Goal: Task Accomplishment & Management: Use online tool/utility

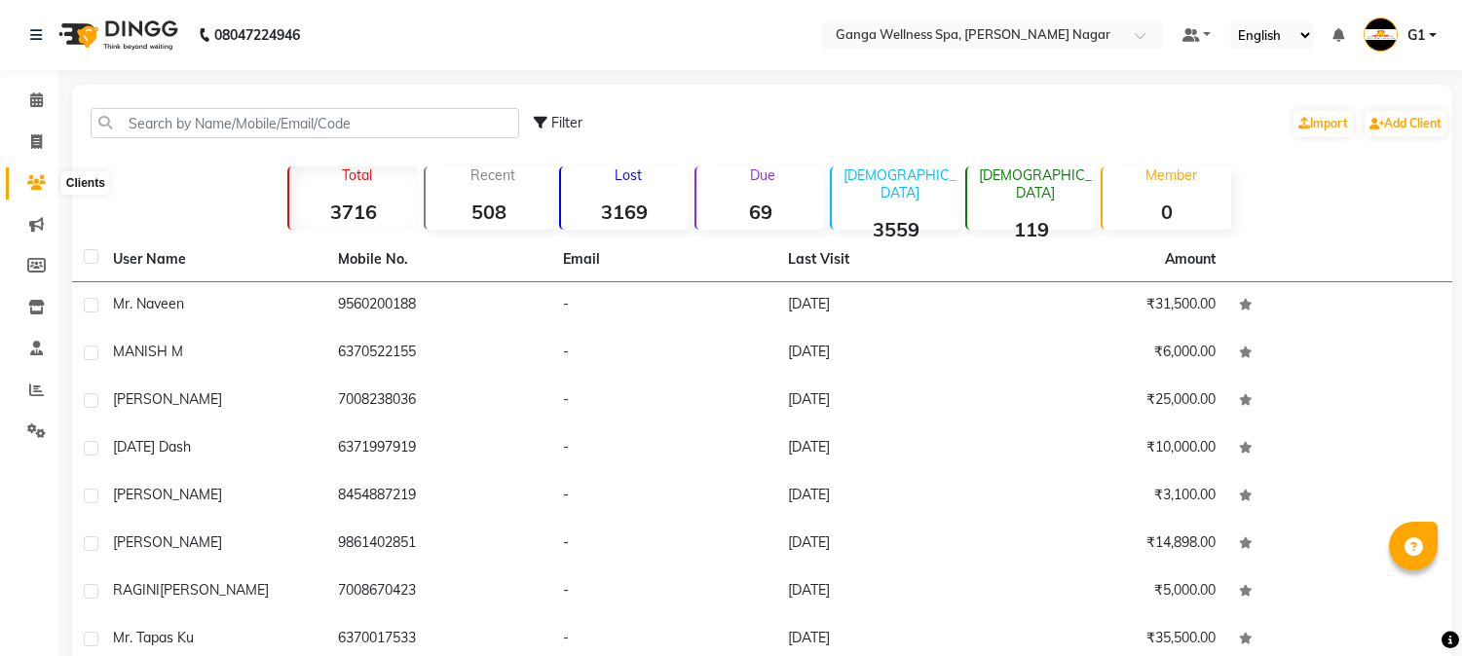
click at [22, 181] on span at bounding box center [36, 183] width 34 height 22
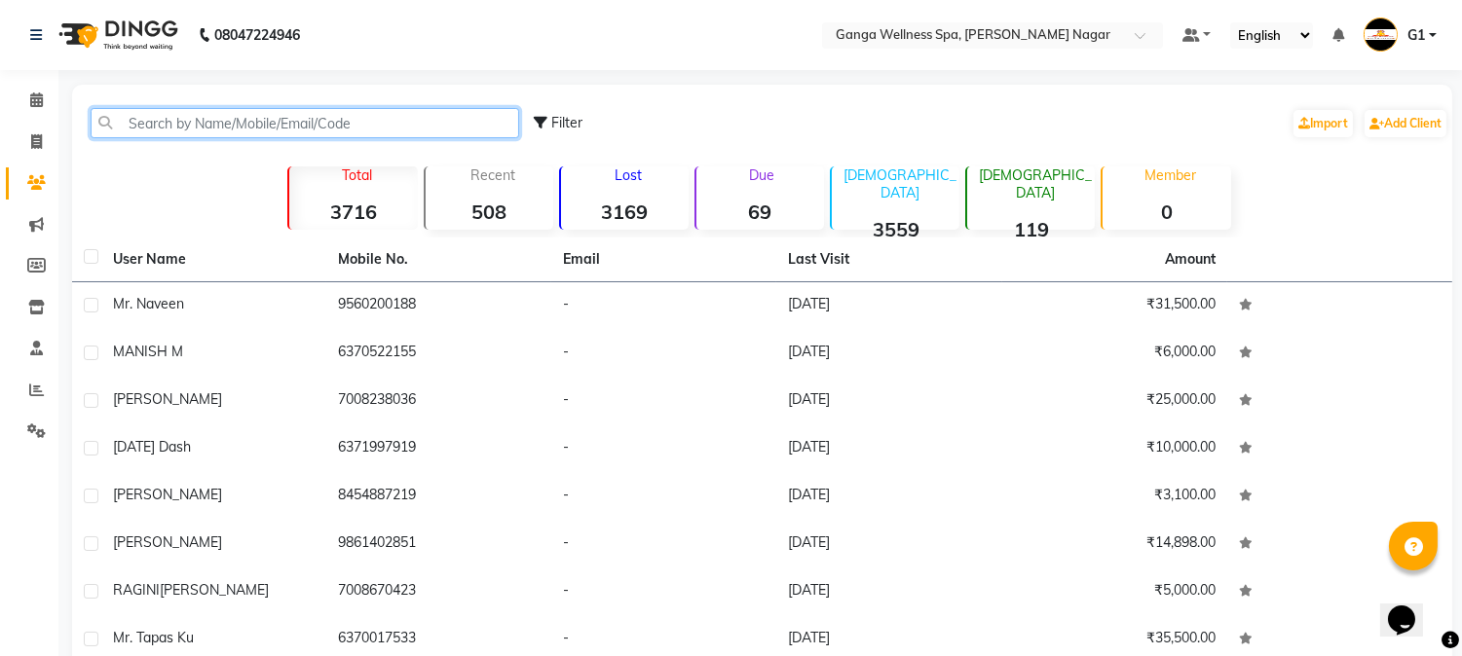
click at [217, 134] on input "text" at bounding box center [305, 123] width 429 height 30
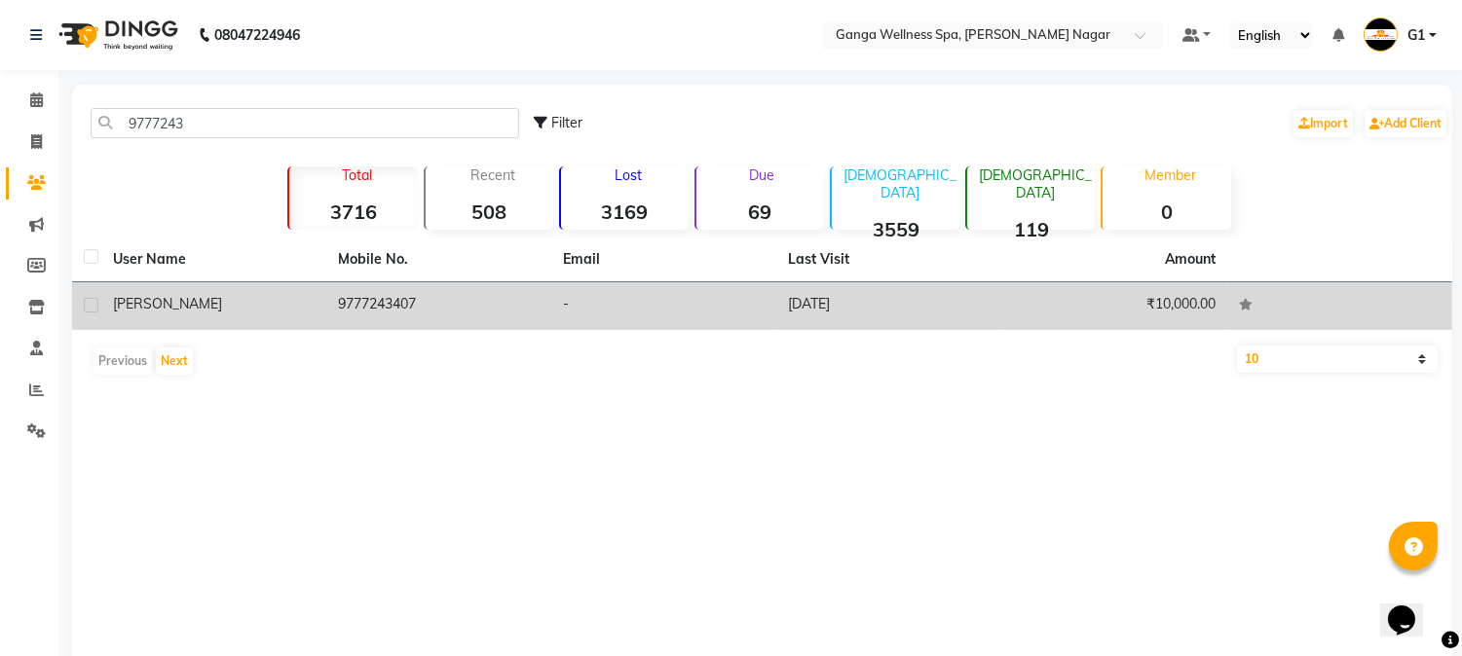
click at [442, 318] on td "9777243407" at bounding box center [438, 306] width 225 height 48
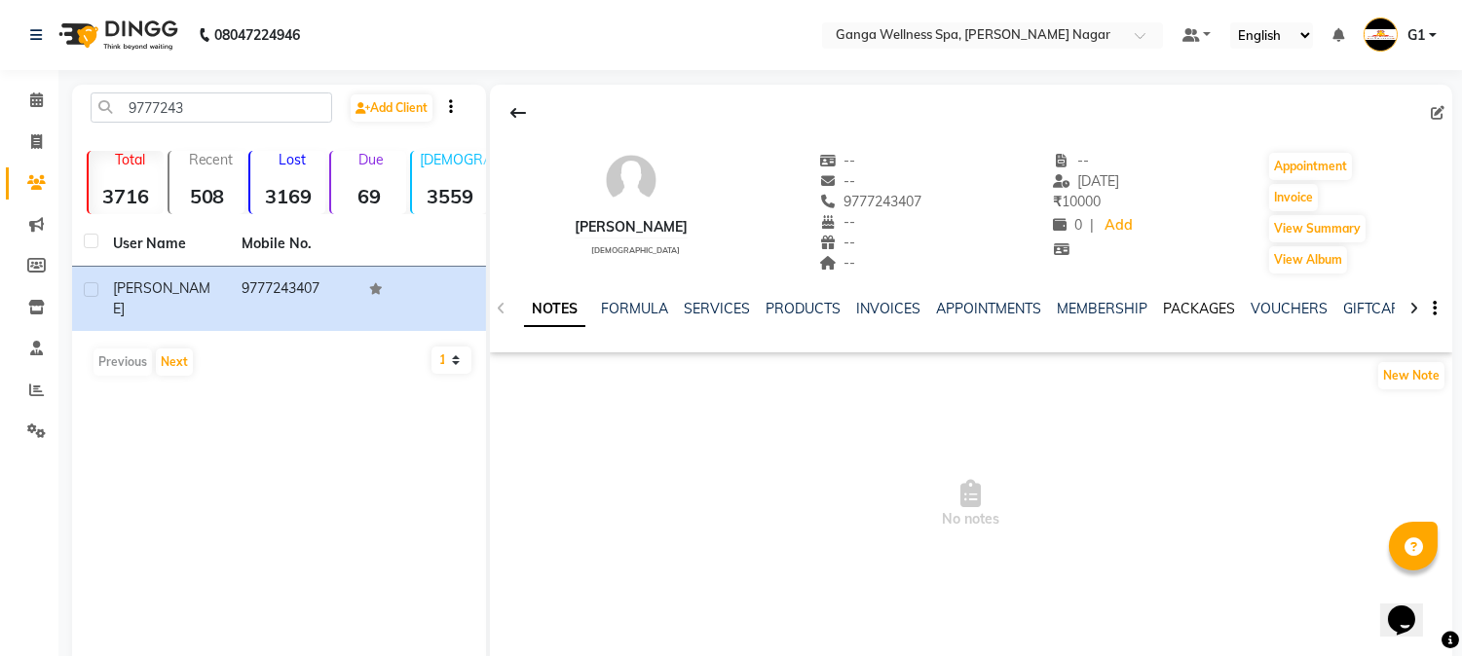
click at [1186, 312] on link "PACKAGES" at bounding box center [1199, 309] width 72 height 18
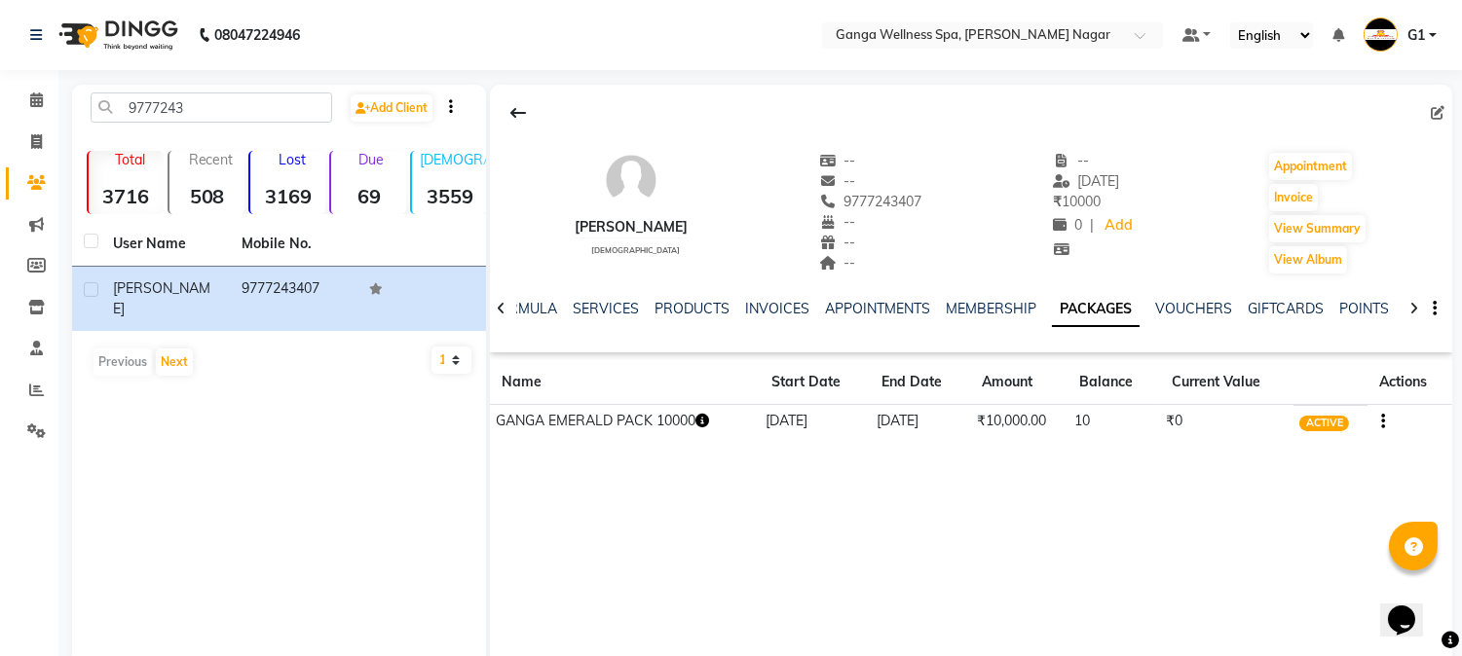
click at [703, 421] on icon "button" at bounding box center [702, 421] width 14 height 14
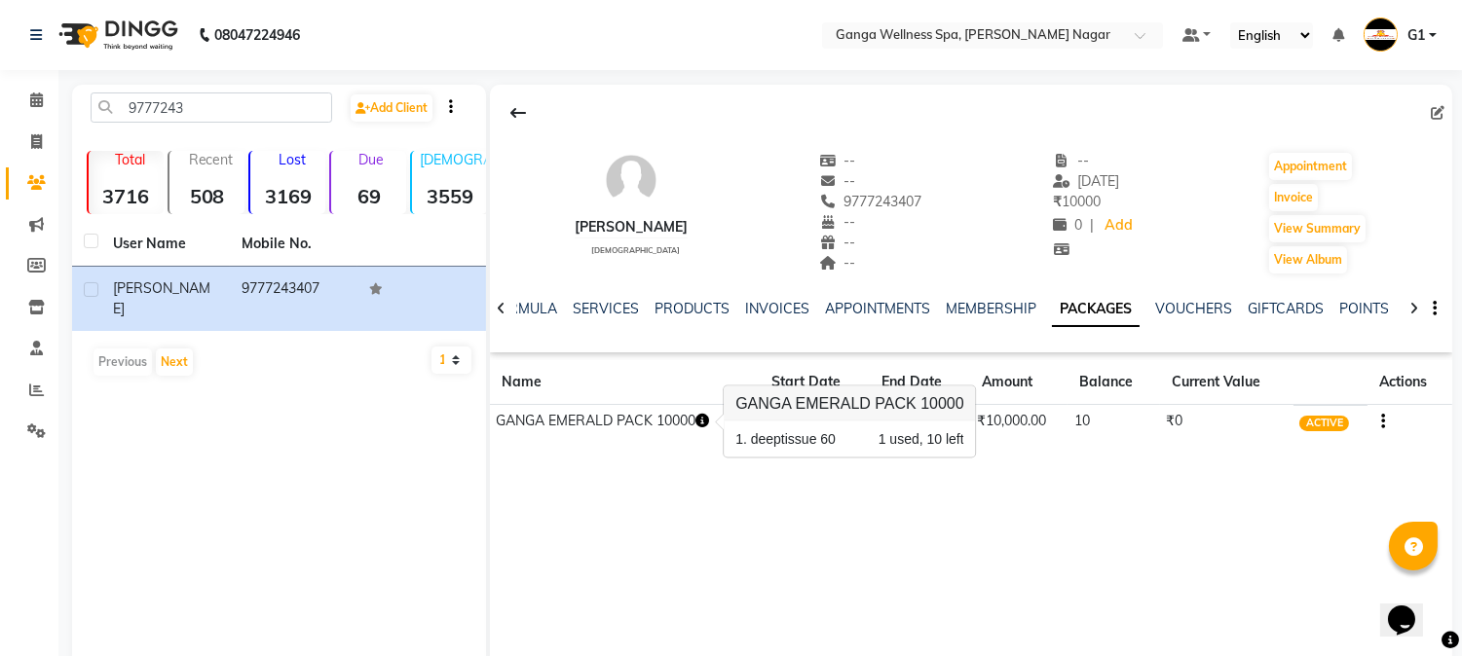
click at [897, 513] on div "[PERSON_NAME] [DEMOGRAPHIC_DATA] -- -- 9777243407 -- -- -- -- [DATE] ₹ 10000 0 …" at bounding box center [971, 377] width 962 height 584
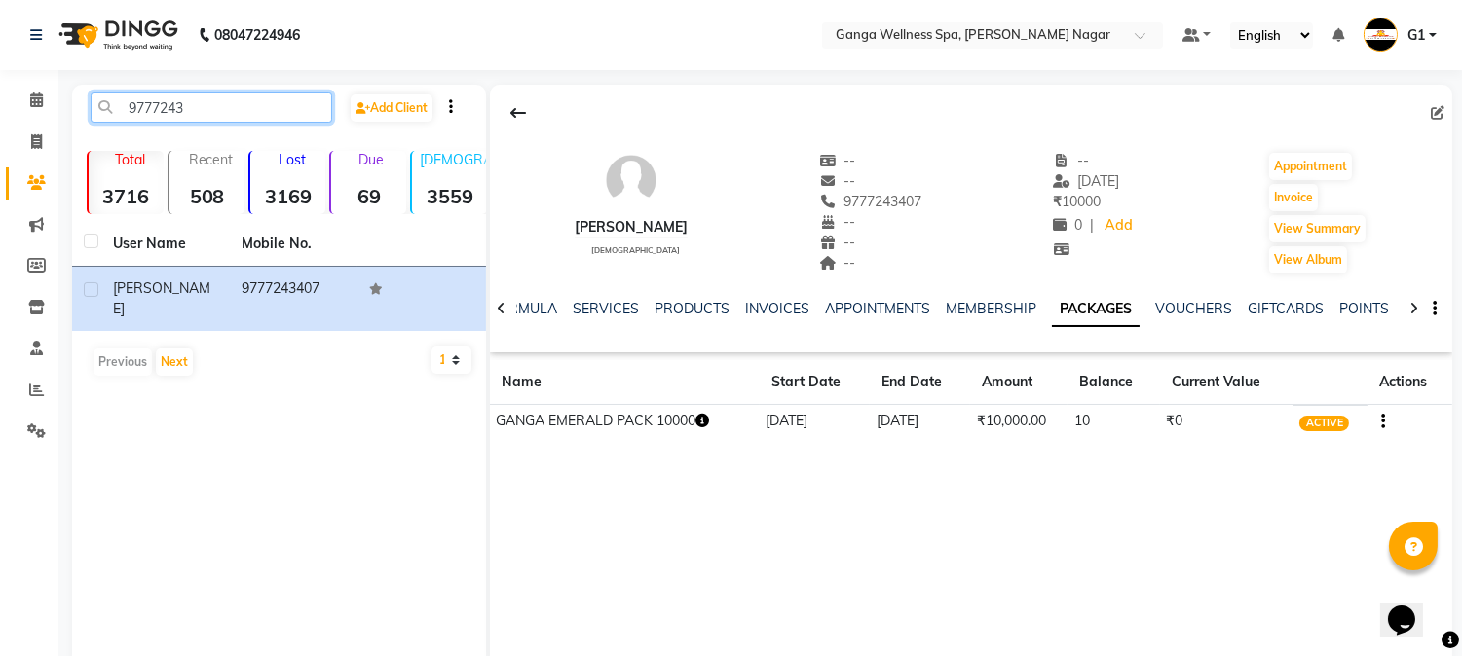
click at [240, 94] on input "9777243" at bounding box center [212, 108] width 242 height 30
type input "9"
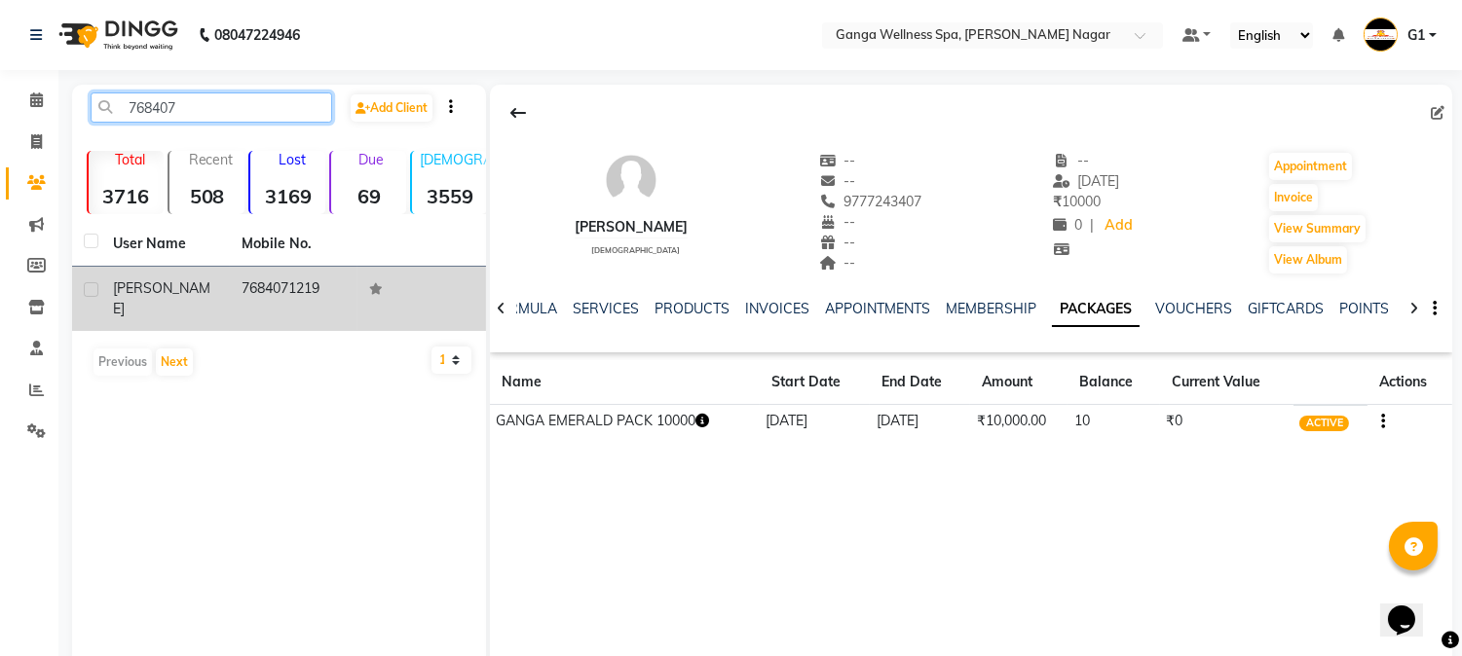
type input "768407"
click at [277, 294] on td "7684071219" at bounding box center [294, 299] width 129 height 64
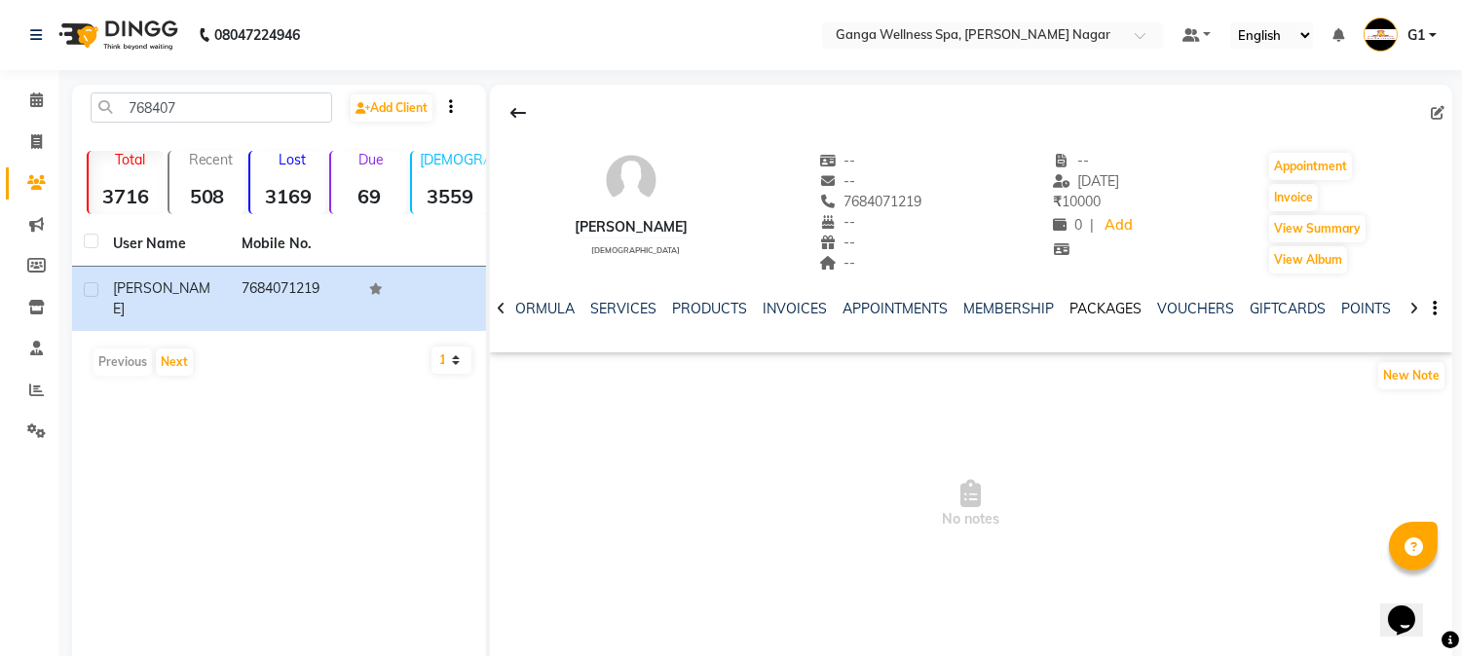
click at [1083, 303] on link "PACKAGES" at bounding box center [1105, 309] width 72 height 18
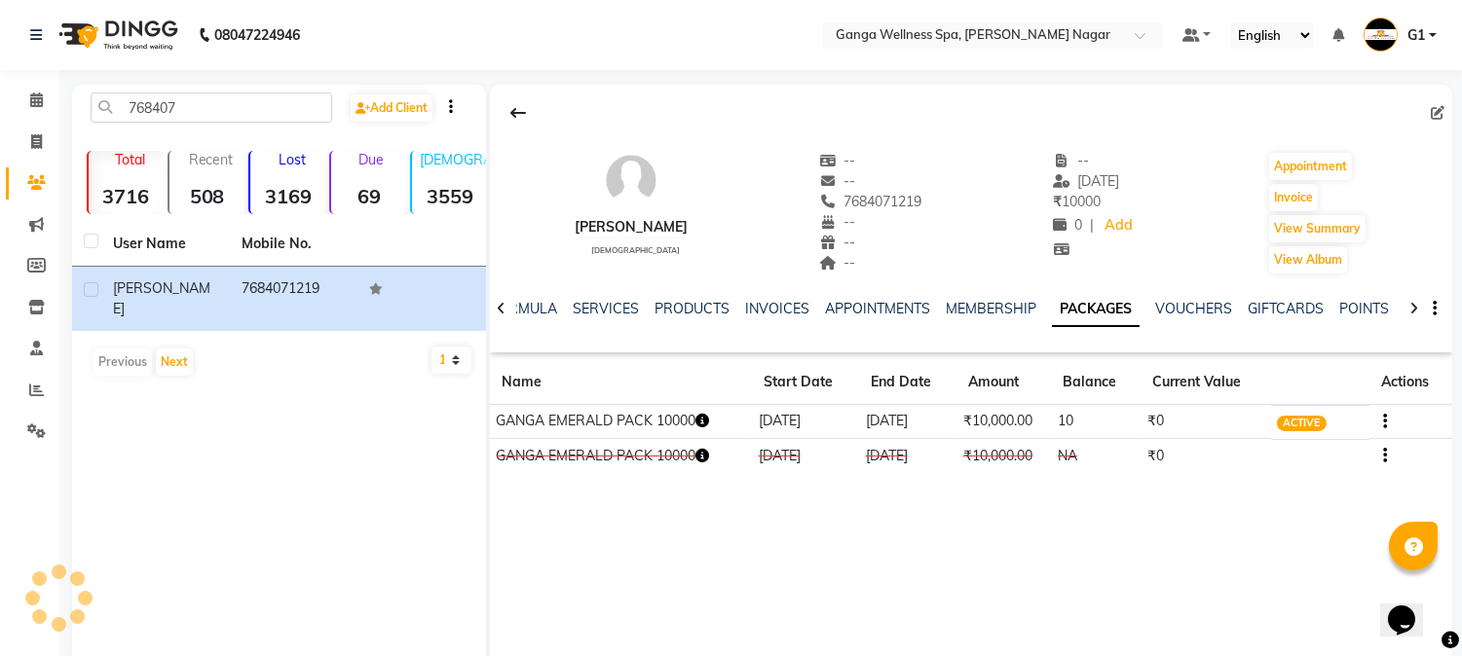
click at [705, 421] on icon "button" at bounding box center [702, 421] width 14 height 14
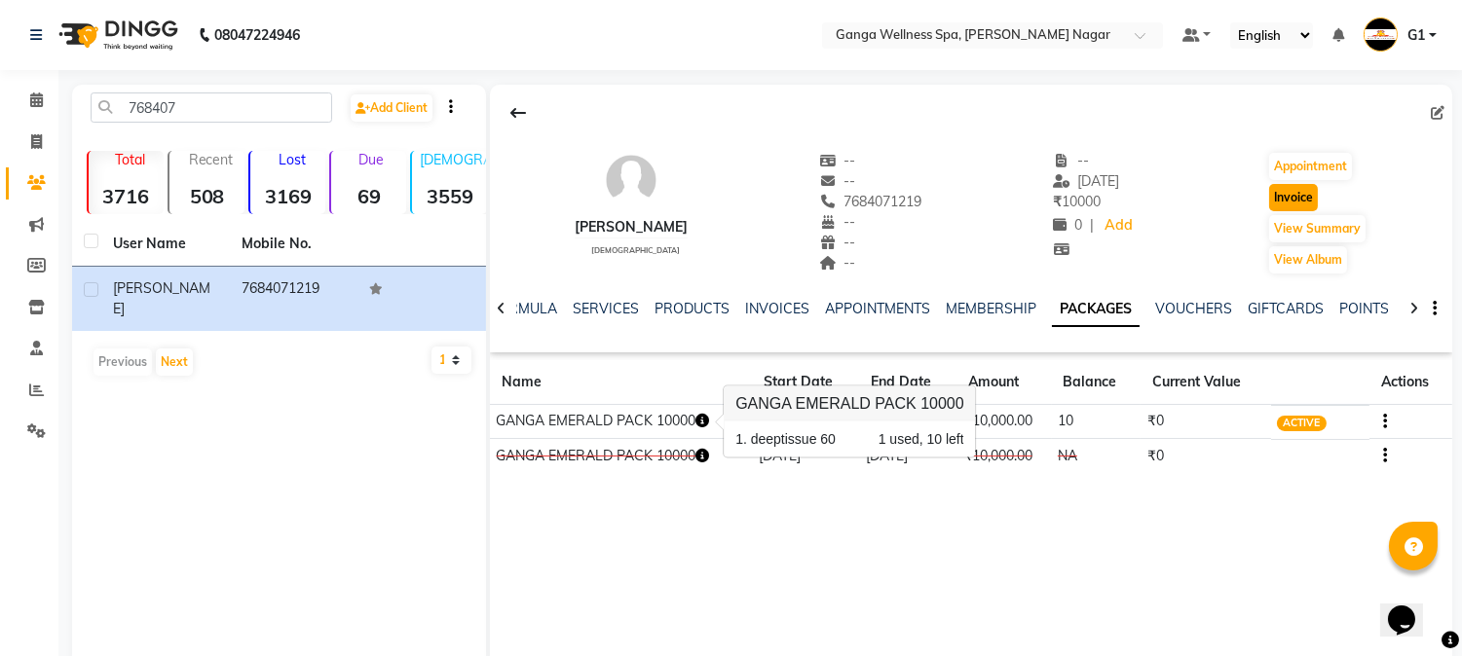
click at [1296, 206] on button "Invoice" at bounding box center [1293, 197] width 49 height 27
select select "service"
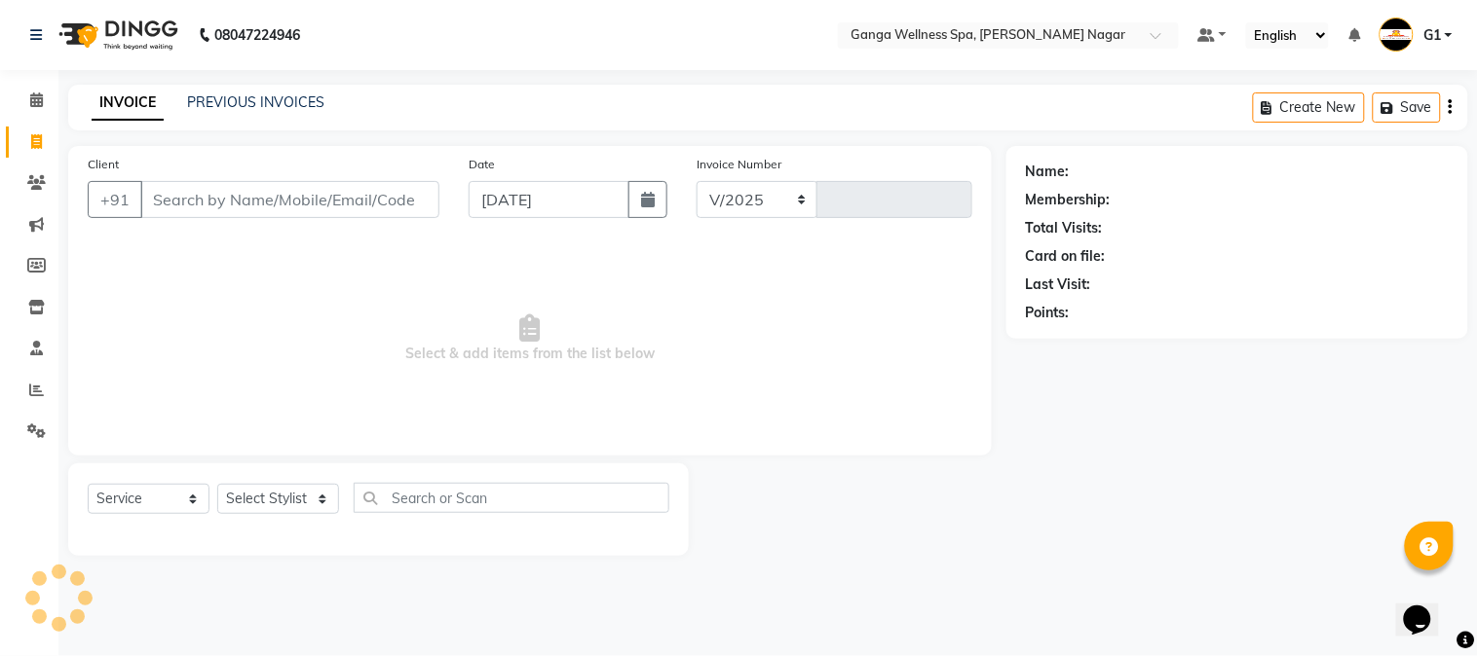
select select "762"
type input "2874"
type input "7684071219"
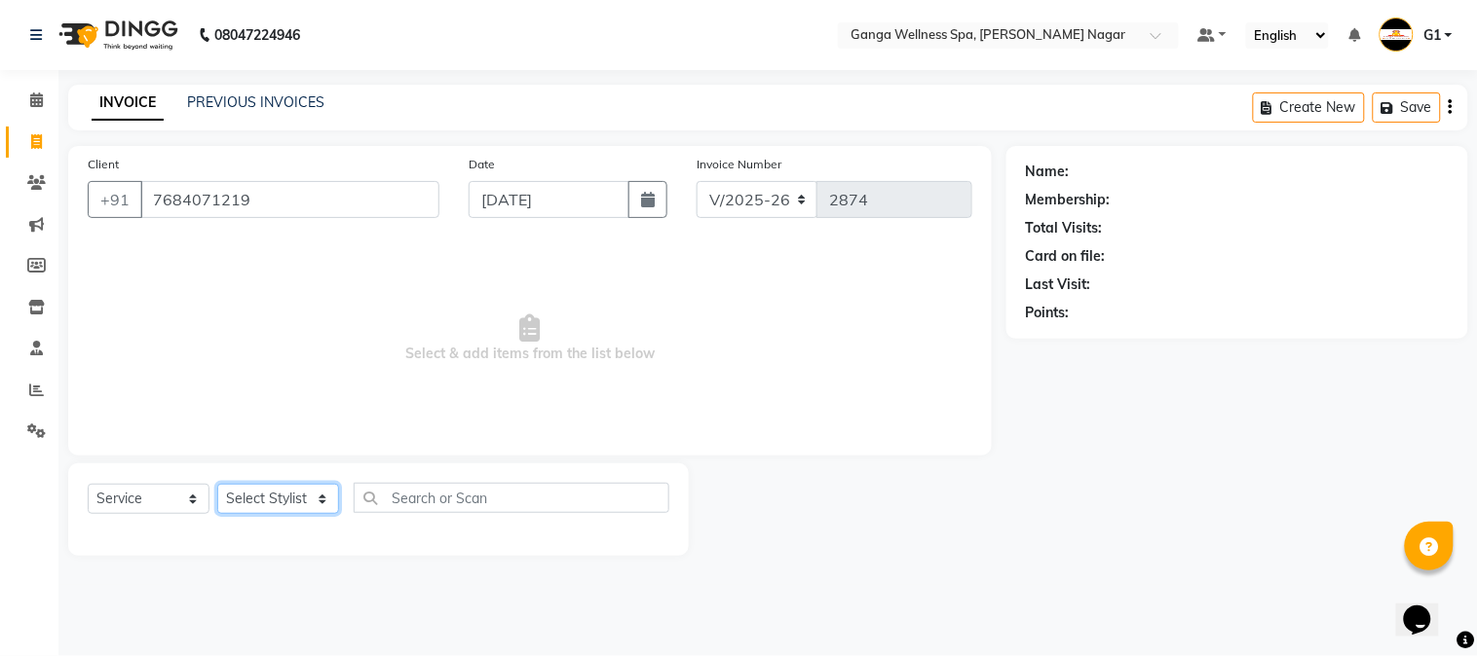
click at [286, 505] on select "Select Stylist Abhi [PERSON_NAME] Alexa AMMY AMMY [PERSON_NAME] anya APPI [PERS…" at bounding box center [278, 499] width 122 height 30
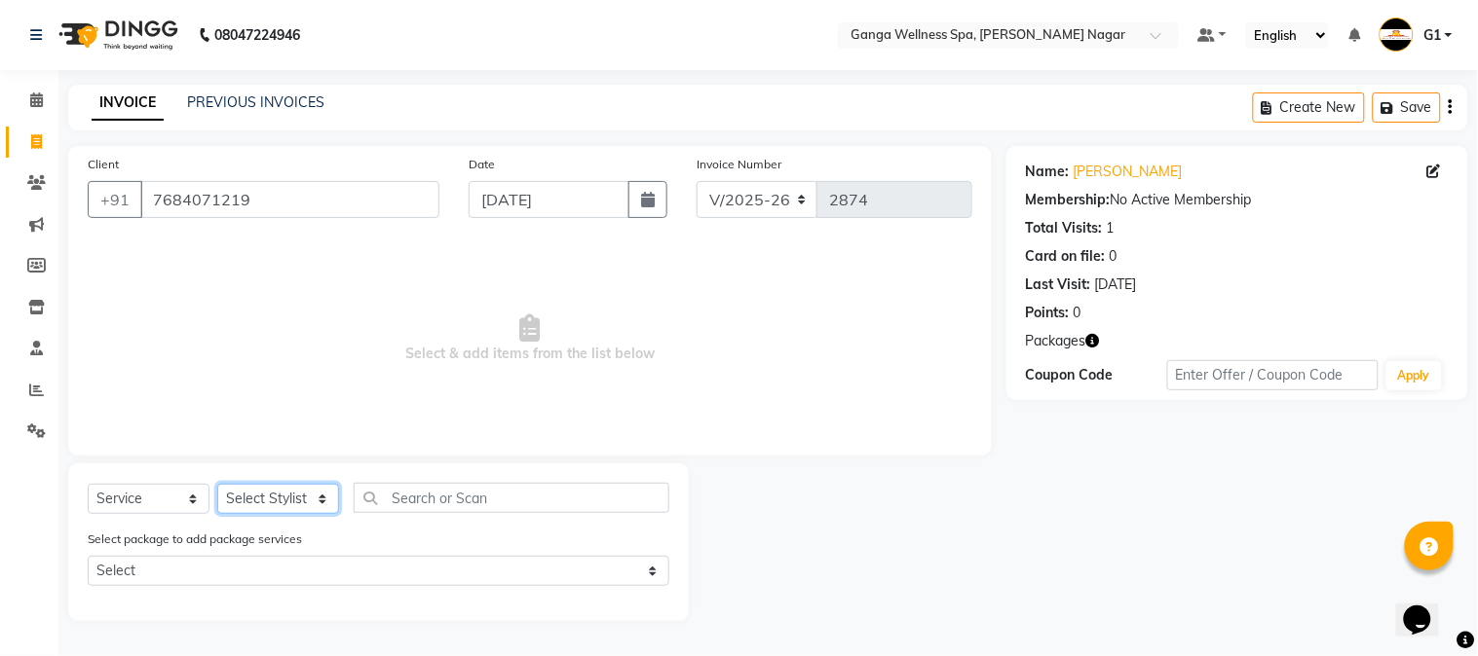
select select "38483"
click at [217, 485] on select "Select Stylist Abhi [PERSON_NAME] Alexa AMMY AMMY [PERSON_NAME] anya APPI [PERS…" at bounding box center [278, 499] width 122 height 30
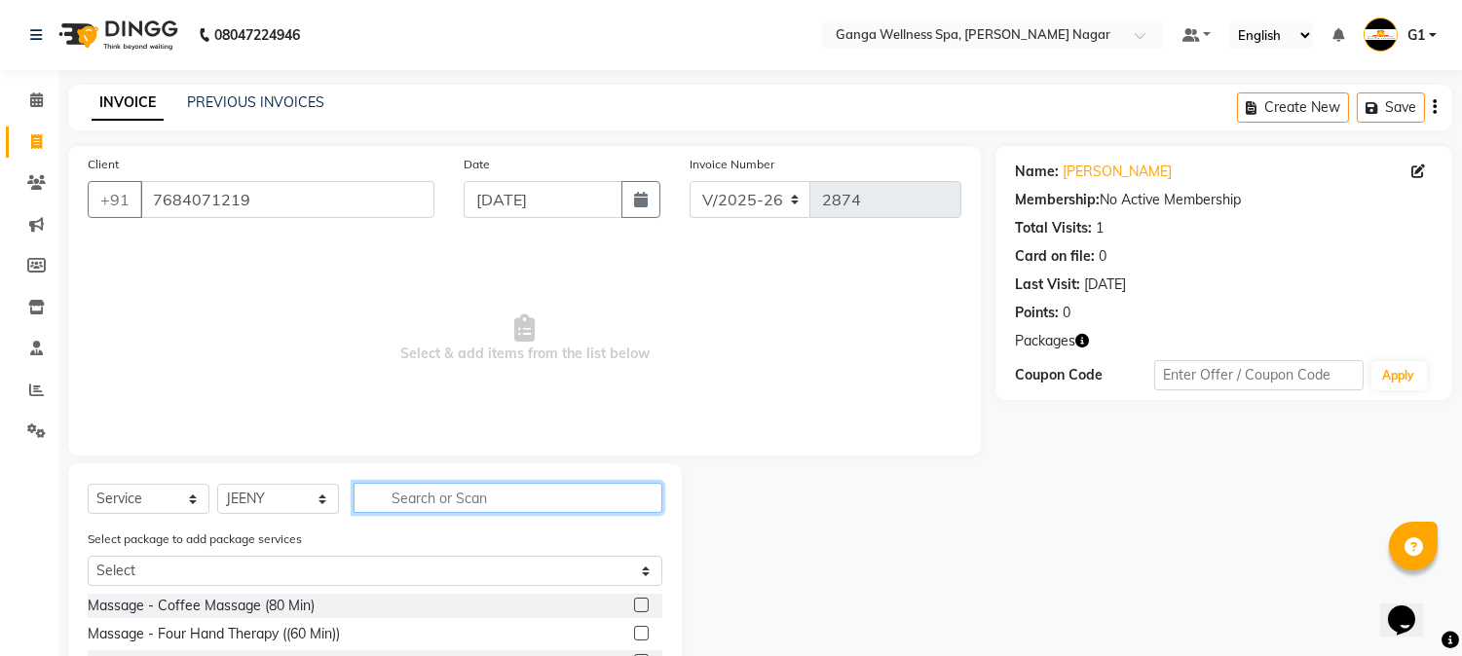
click at [445, 498] on input "text" at bounding box center [508, 498] width 309 height 30
type input "S"
type input "DEE"
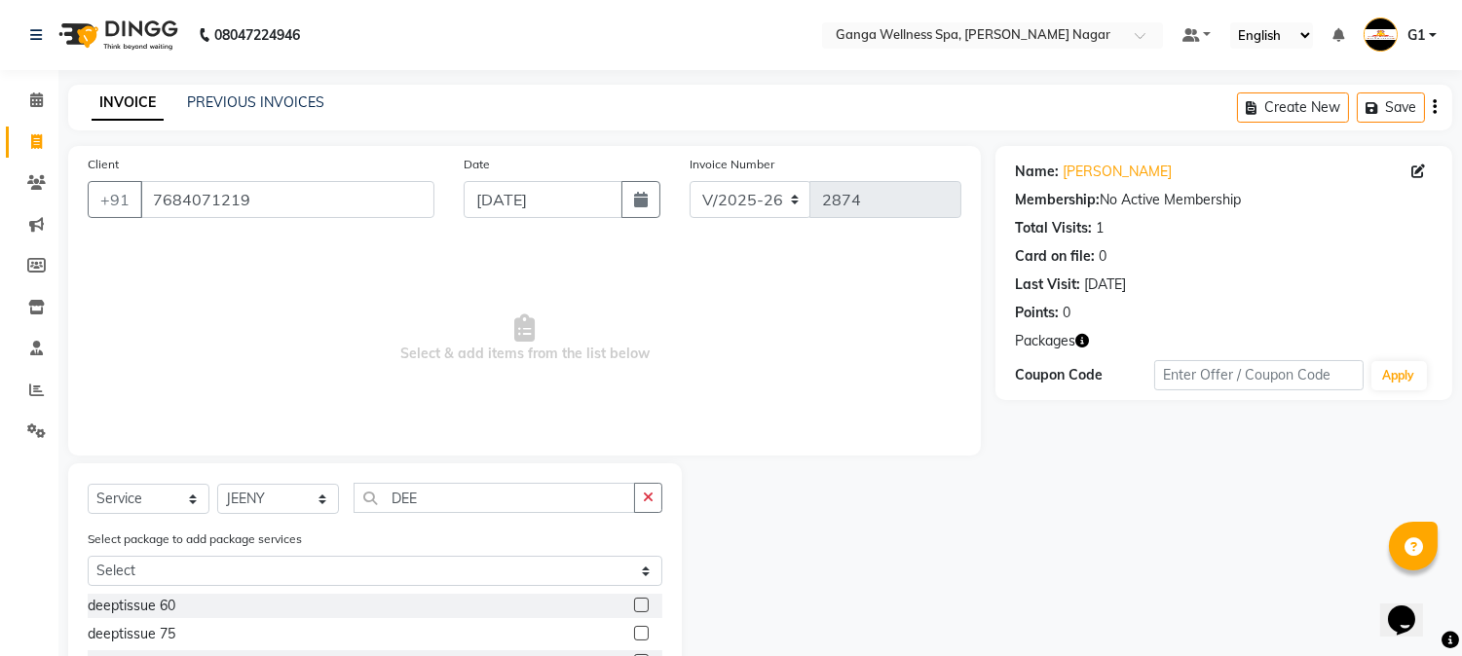
click at [634, 604] on label at bounding box center [641, 605] width 15 height 15
click at [634, 604] on input "checkbox" at bounding box center [640, 606] width 13 height 13
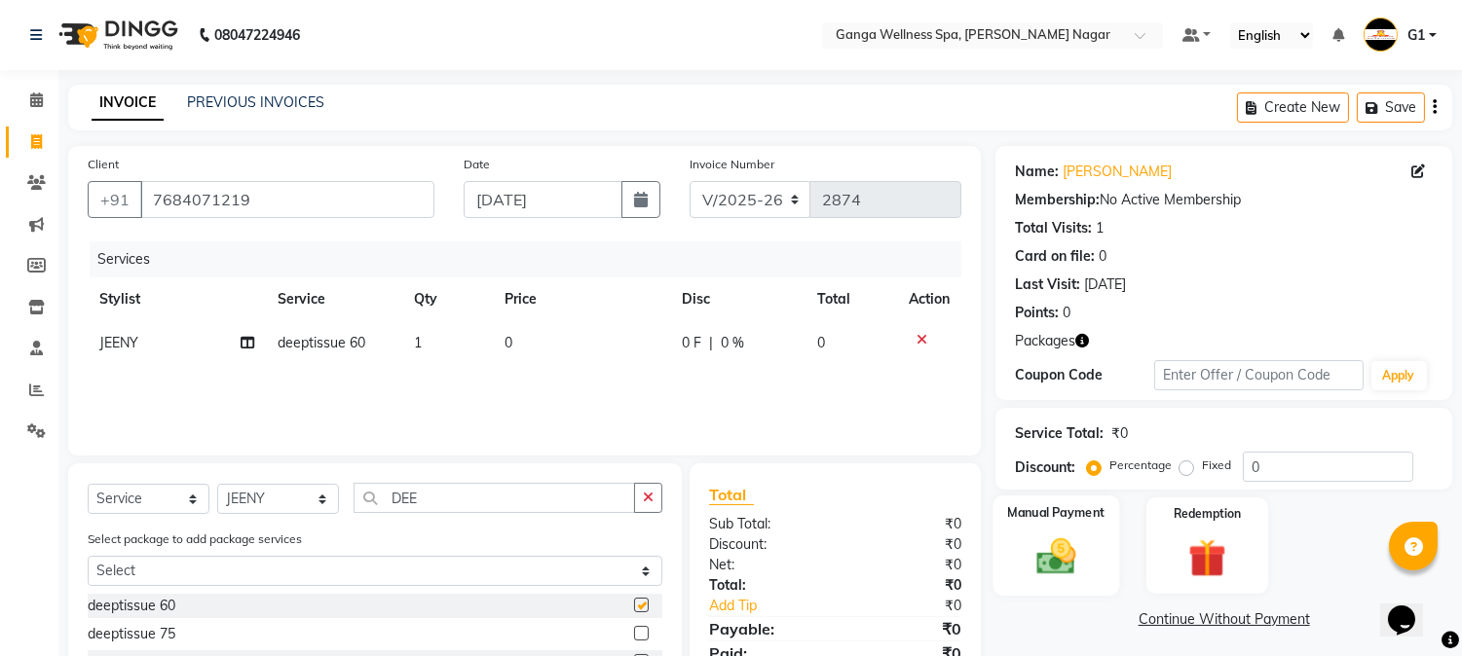
checkbox input "false"
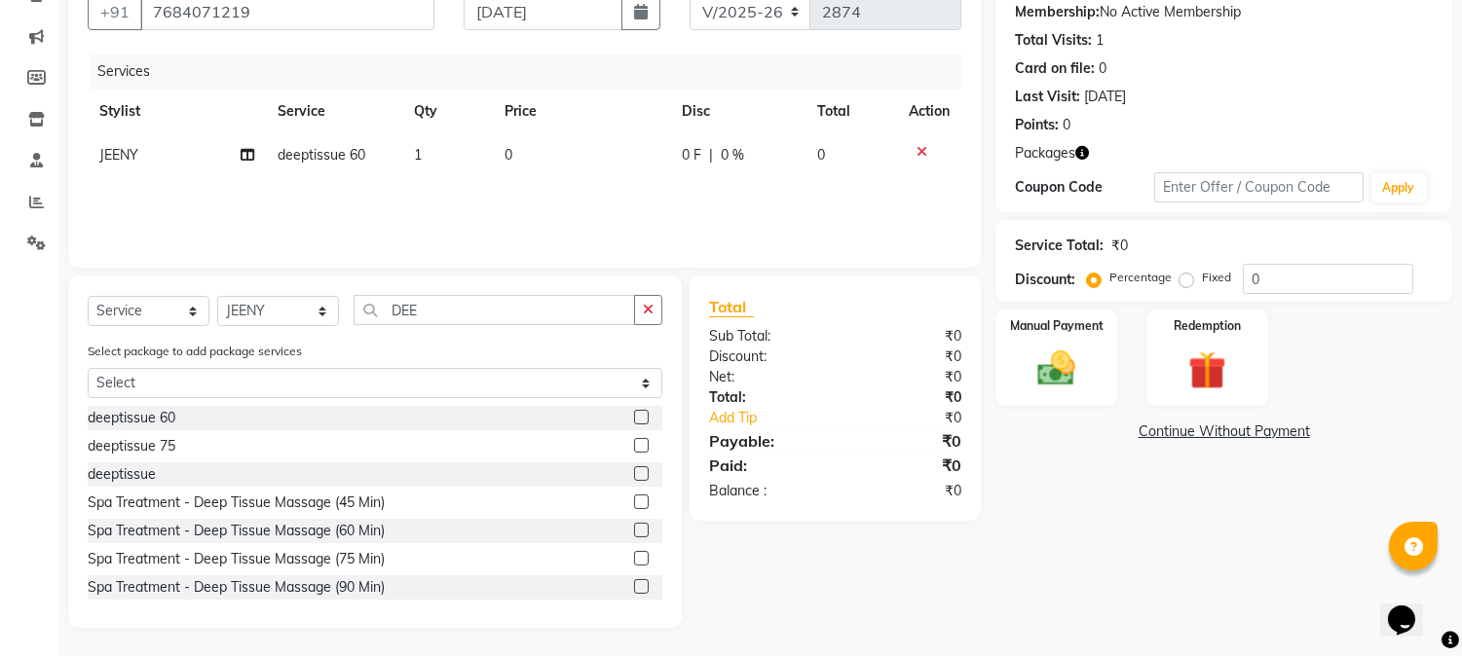
scroll to position [189, 0]
click at [1204, 370] on img at bounding box center [1207, 370] width 64 height 49
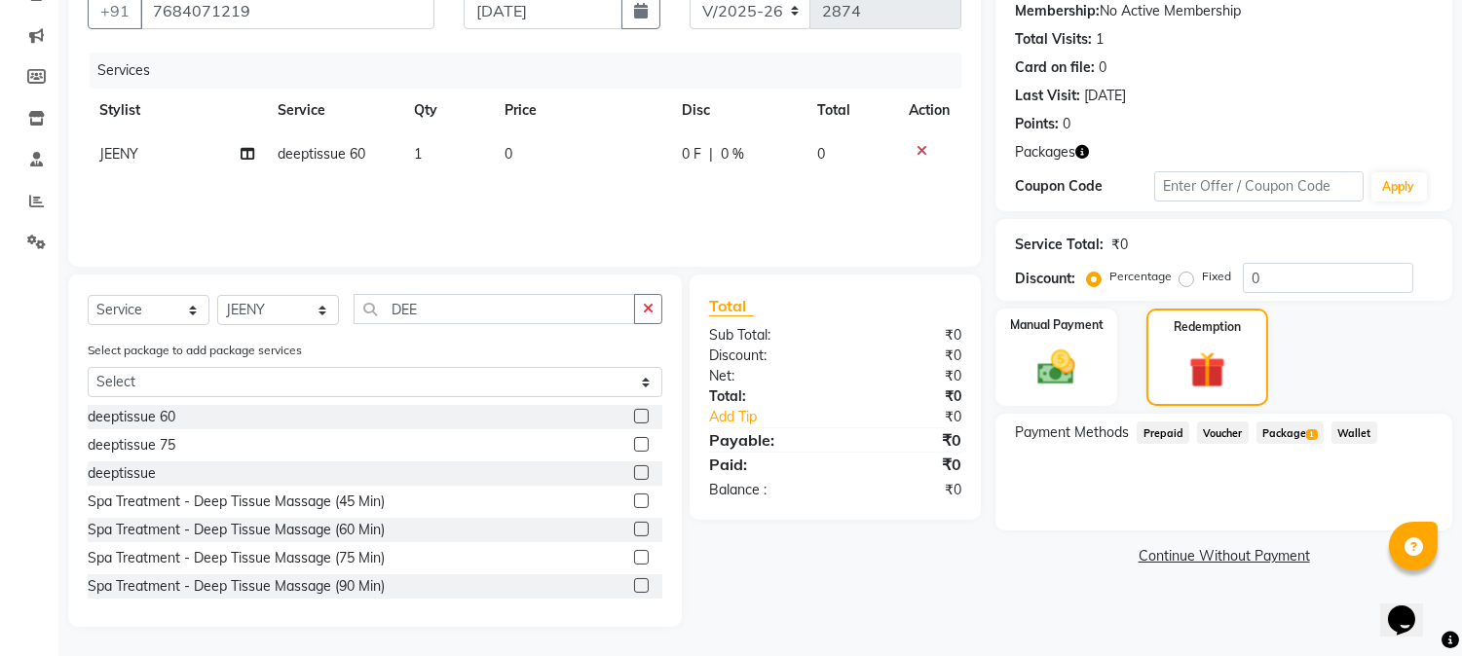
click at [1316, 416] on div "Payment Methods Prepaid Voucher Package 1 Wallet" at bounding box center [1223, 472] width 457 height 117
click at [1286, 439] on span "Package 1" at bounding box center [1289, 433] width 67 height 22
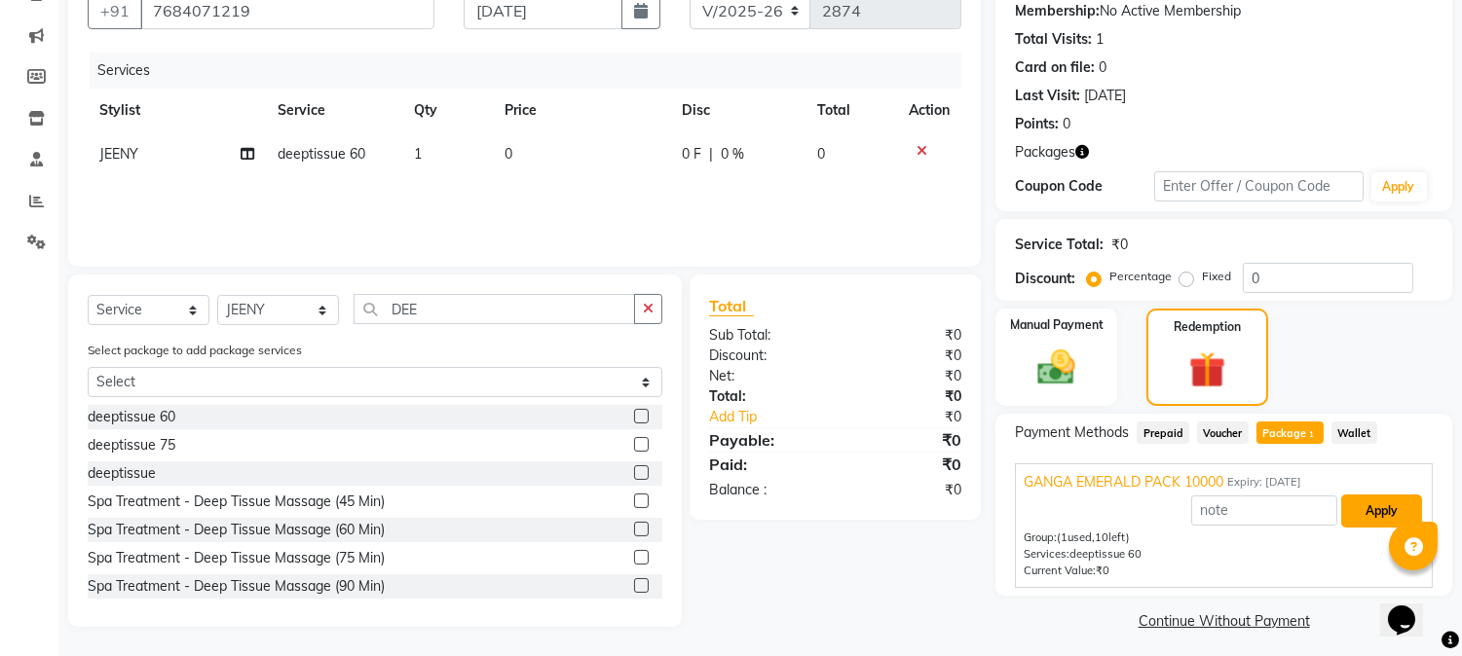
click at [1387, 512] on button "Apply" at bounding box center [1381, 511] width 81 height 33
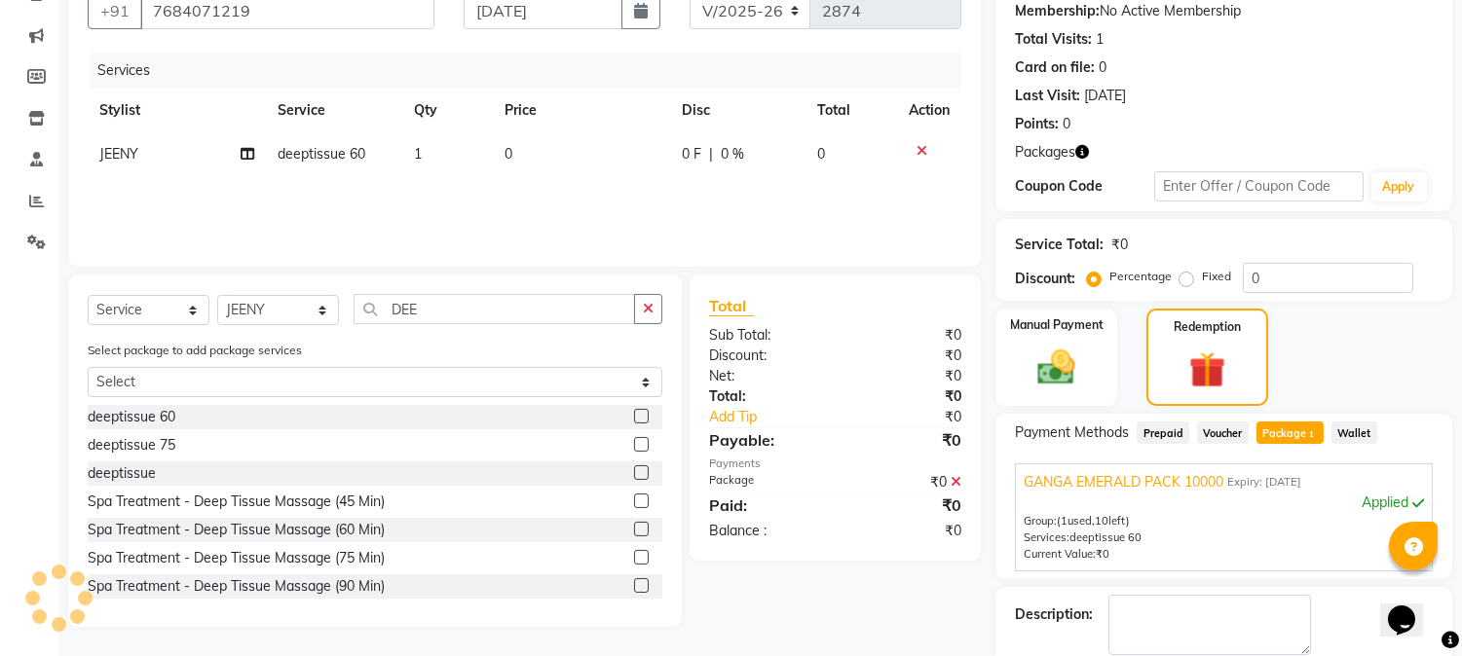
scroll to position [289, 0]
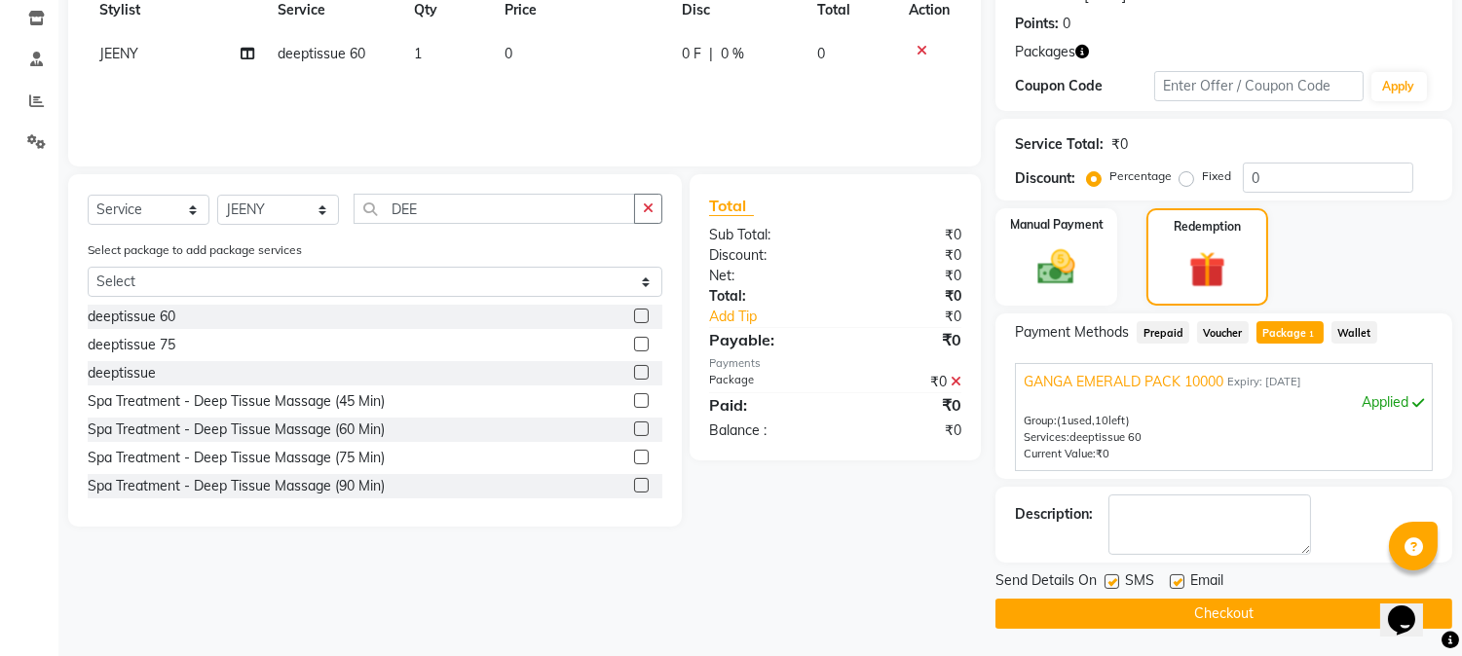
click at [1222, 612] on button "Checkout" at bounding box center [1223, 614] width 457 height 30
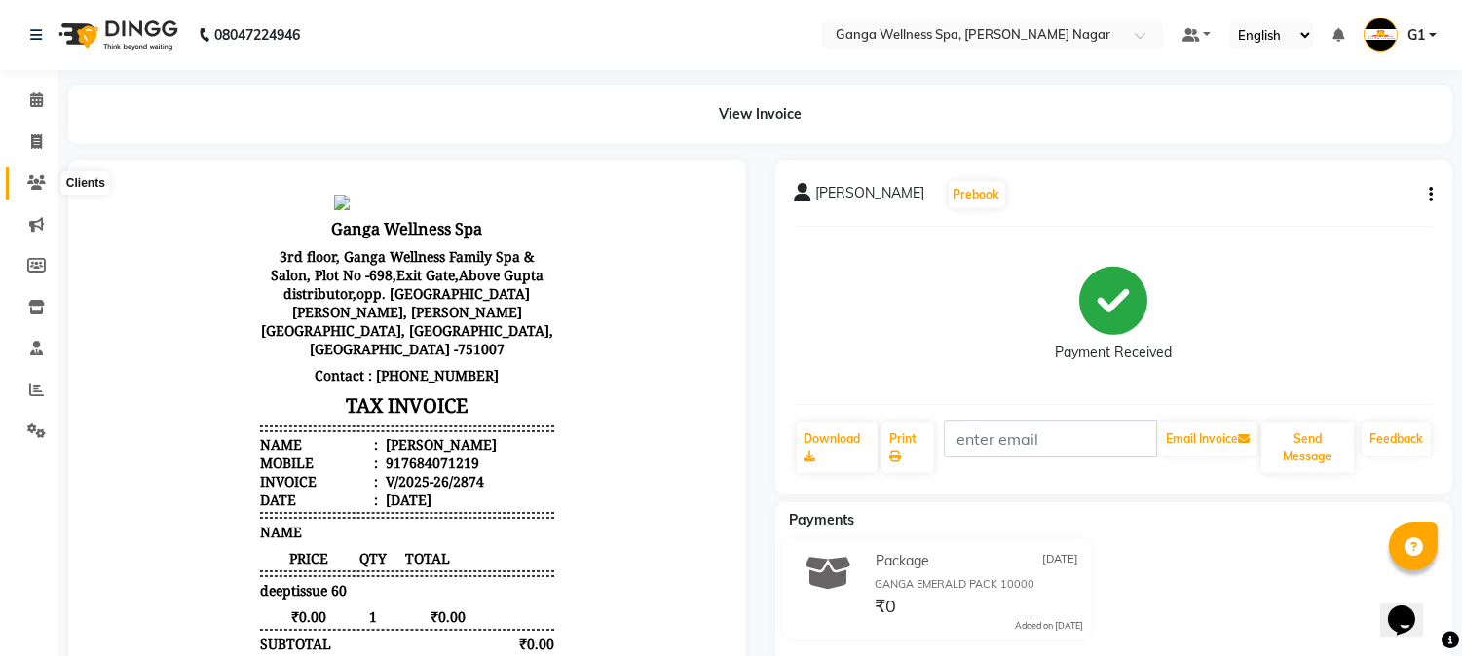
click at [39, 178] on icon at bounding box center [36, 182] width 19 height 15
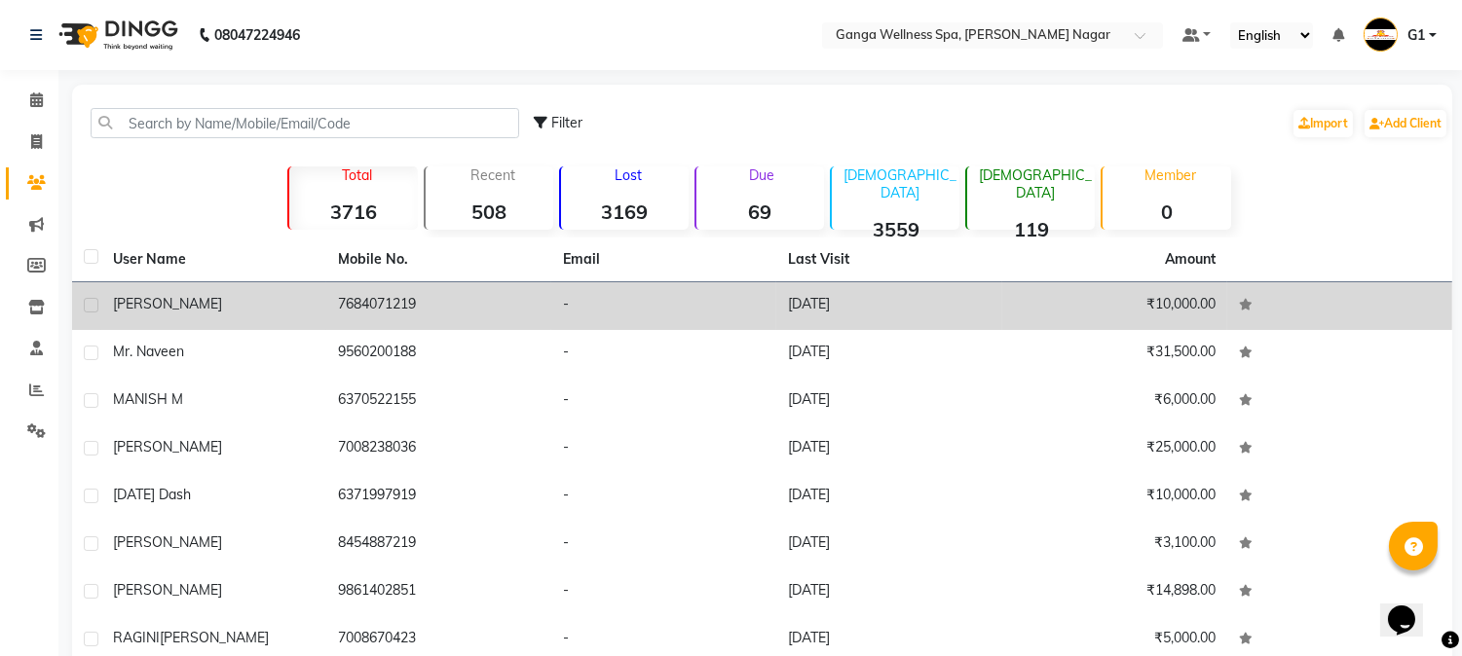
click at [317, 317] on td "[PERSON_NAME]" at bounding box center [213, 306] width 225 height 48
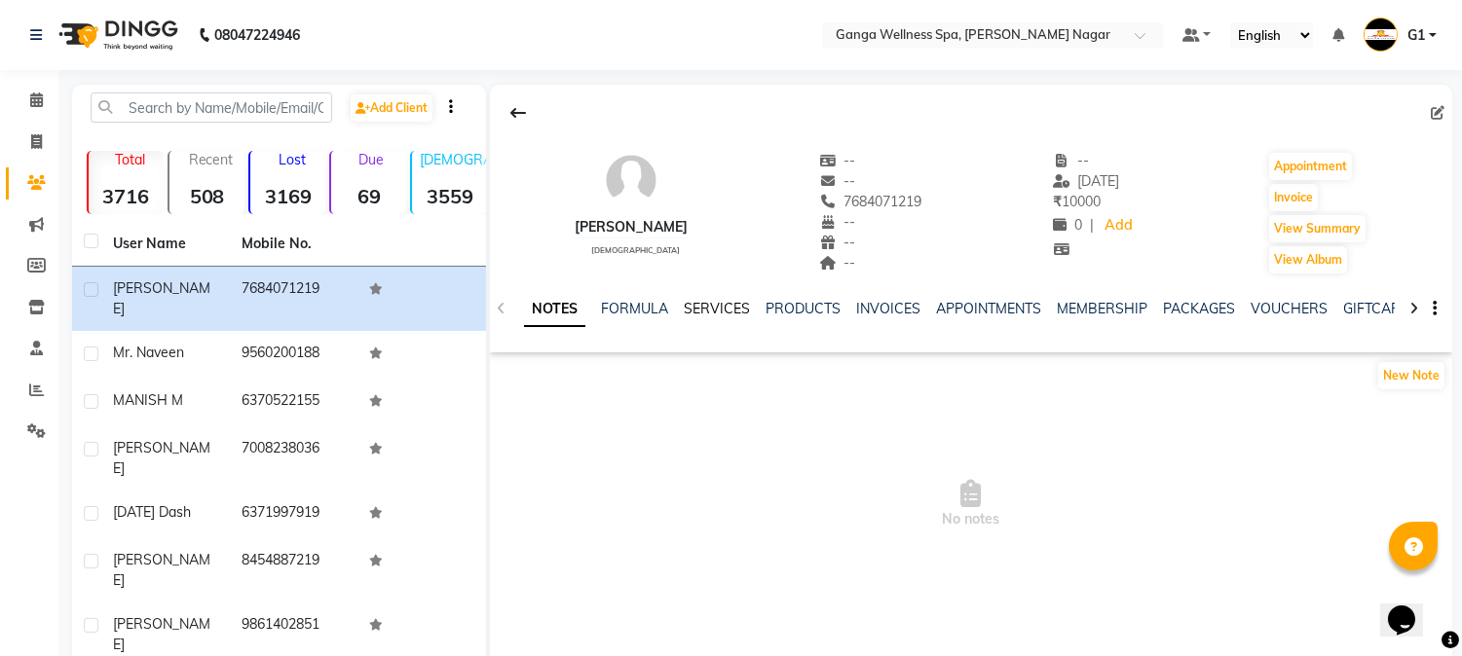
click at [730, 312] on link "SERVICES" at bounding box center [717, 309] width 66 height 18
